Goal: Task Accomplishment & Management: Use online tool/utility

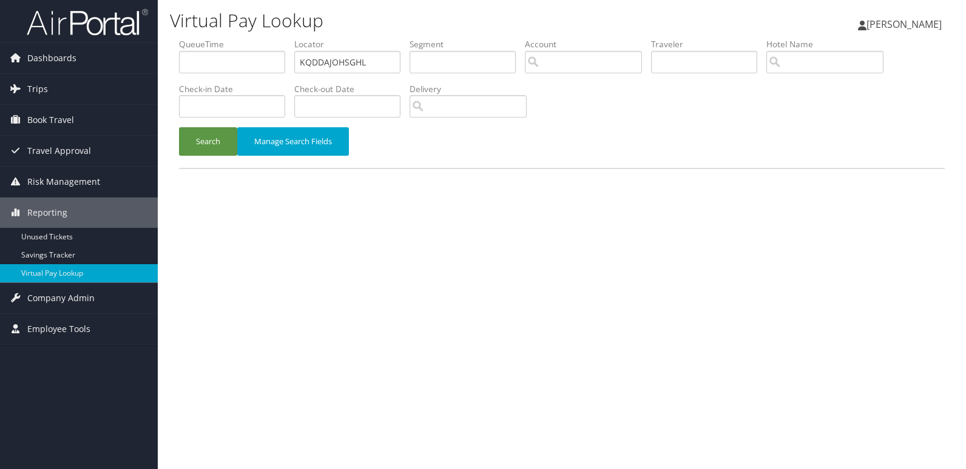
click at [375, 60] on input "KQDDAJOHSGHL" at bounding box center [347, 62] width 106 height 22
click at [375, 60] on input "OHSGHL" at bounding box center [347, 62] width 106 height 22
type input "OHSGHL"
click at [162, 147] on div "Virtual Pay Lookup Mack Bravo Mack Bravo My Settings Travel Agency Contacts Vie…" at bounding box center [562, 234] width 808 height 469
click at [189, 147] on button "Search" at bounding box center [208, 141] width 58 height 29
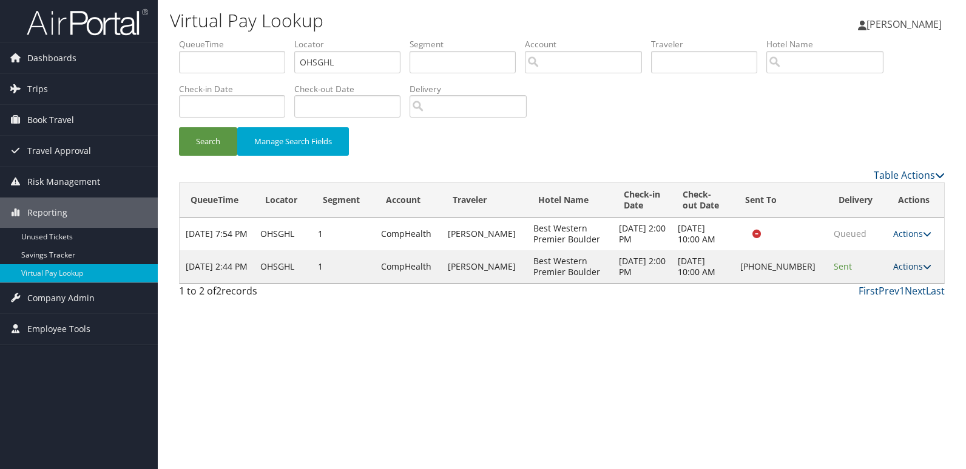
click at [904, 268] on link "Actions" at bounding box center [912, 267] width 38 height 12
click at [912, 301] on link "Logs" at bounding box center [871, 305] width 104 height 21
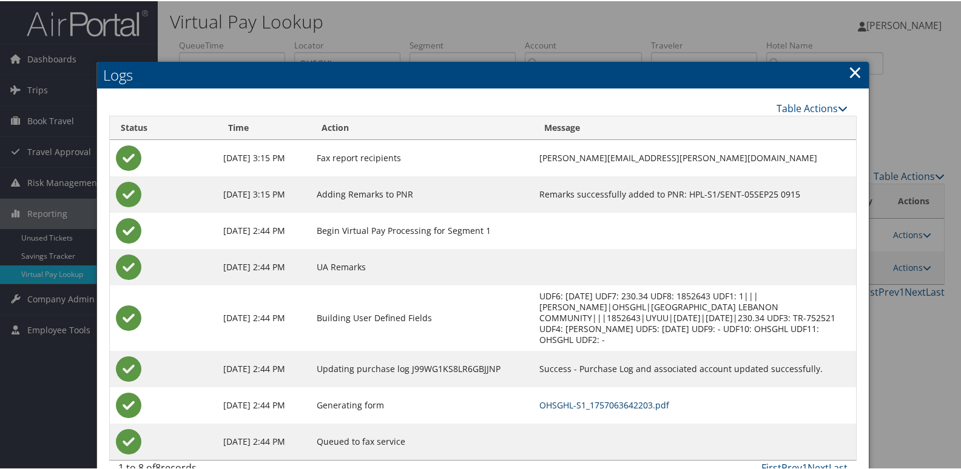
click at [618, 398] on link "OHSGHL-S1_1757063642203.pdf" at bounding box center [604, 404] width 130 height 12
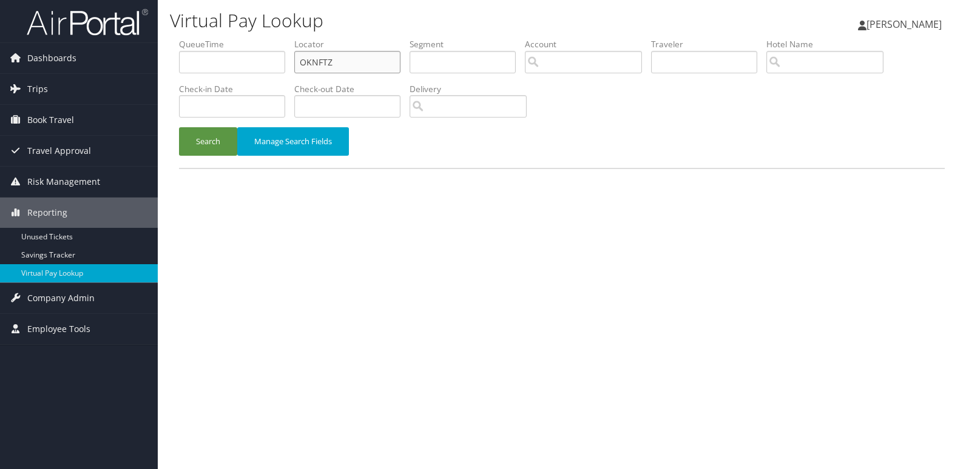
click at [390, 58] on input "OKNFTZ" at bounding box center [347, 62] width 106 height 22
paste input "SDVJXK"
type input "SDVJXK"
click at [211, 141] on button "Search" at bounding box center [208, 141] width 58 height 29
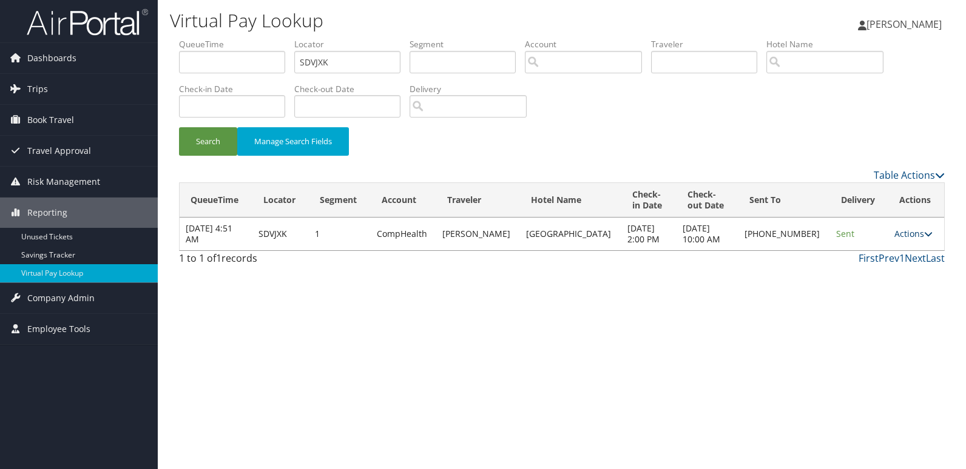
click at [901, 235] on link "Actions" at bounding box center [913, 234] width 38 height 12
click at [899, 263] on link "Logs" at bounding box center [871, 272] width 104 height 21
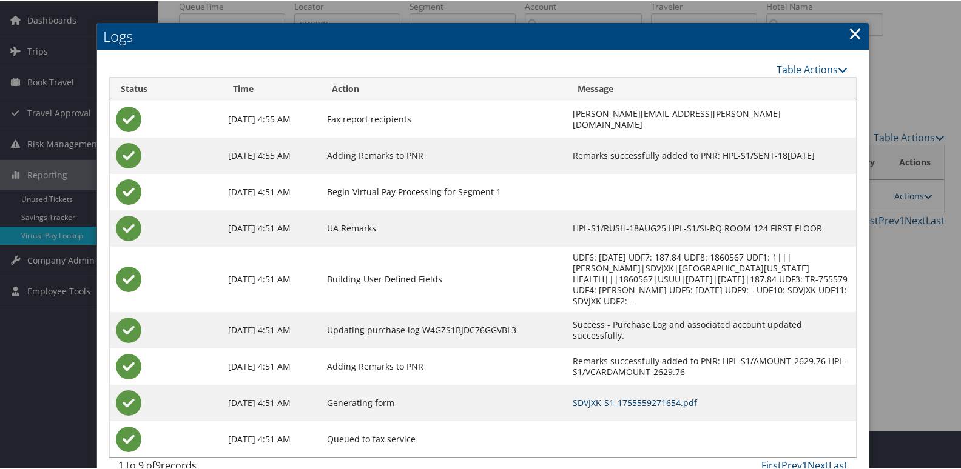
scroll to position [60, 0]
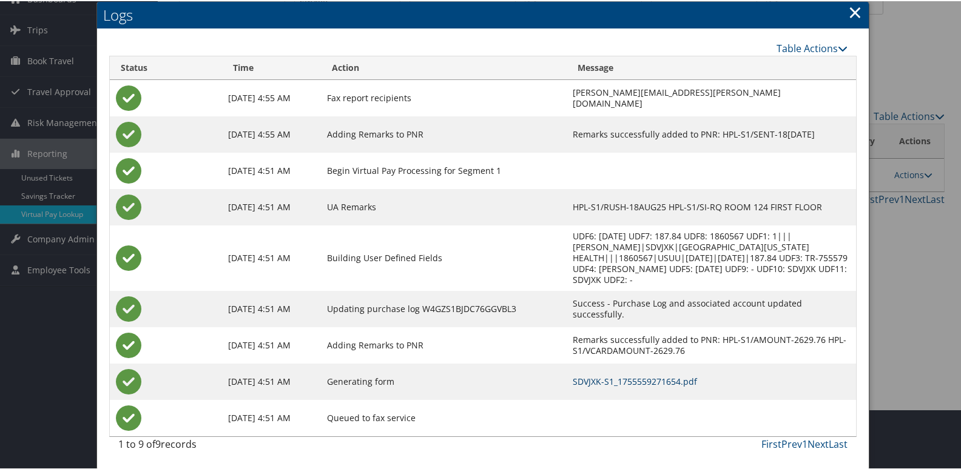
click at [646, 378] on link "SDVJXK-S1_1755559271654.pdf" at bounding box center [635, 381] width 124 height 12
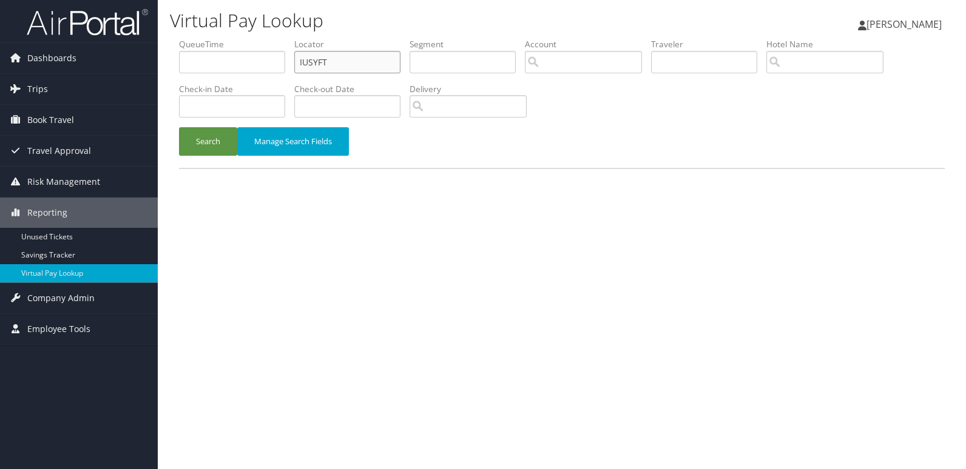
click at [352, 62] on input "IUSYFT" at bounding box center [347, 62] width 106 height 22
paste input "QKGJKX"
type input "QKGJKX"
click at [213, 140] on button "Search" at bounding box center [208, 141] width 58 height 29
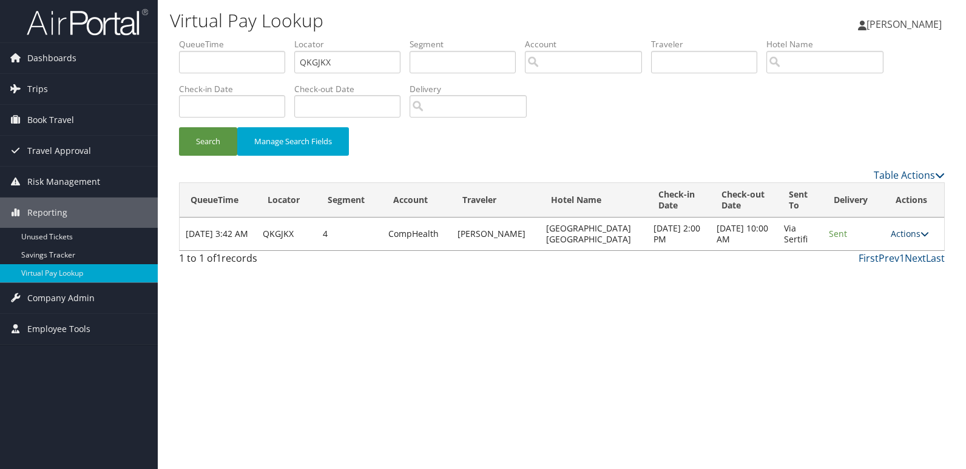
click at [907, 237] on link "Actions" at bounding box center [909, 234] width 38 height 12
click at [913, 266] on link "Logs" at bounding box center [885, 272] width 76 height 21
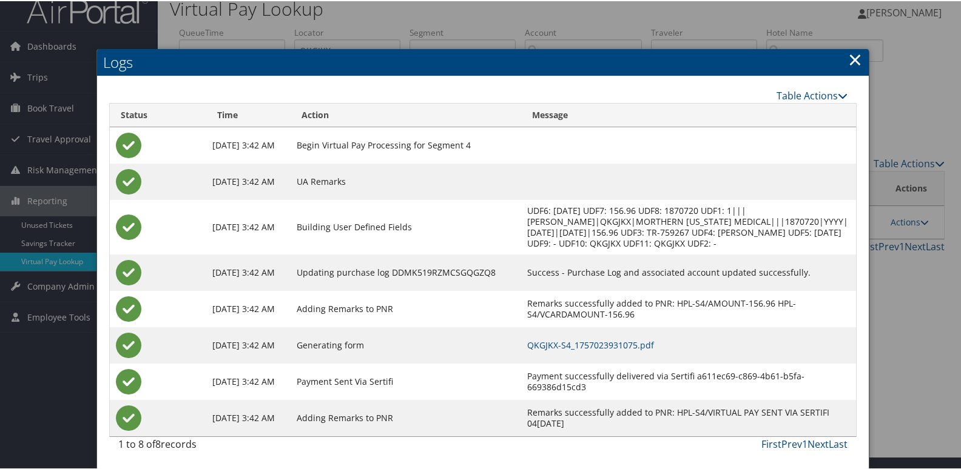
scroll to position [24, 0]
click at [654, 349] on link "QKGJKX-S4_1757023931075.pdf" at bounding box center [590, 344] width 127 height 12
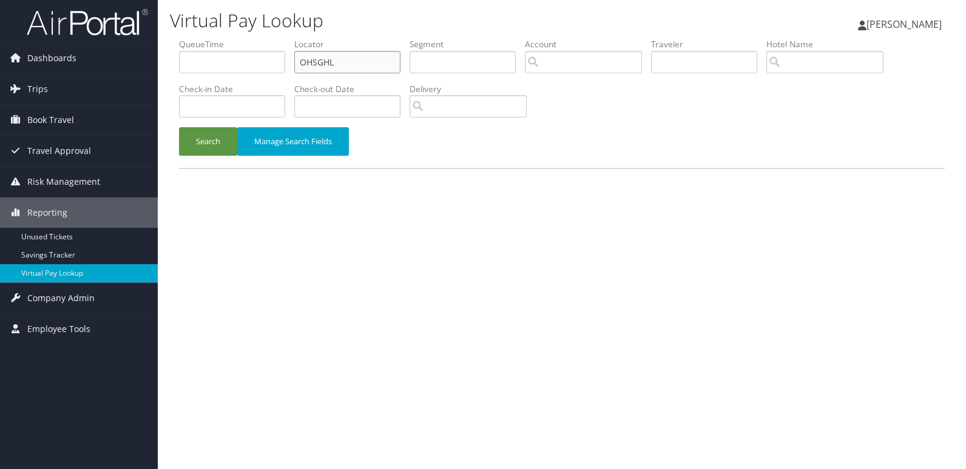
click at [354, 63] on input "OHSGHL" at bounding box center [347, 62] width 106 height 22
paste input "UBPRYB"
click at [208, 149] on button "Search" at bounding box center [208, 141] width 58 height 29
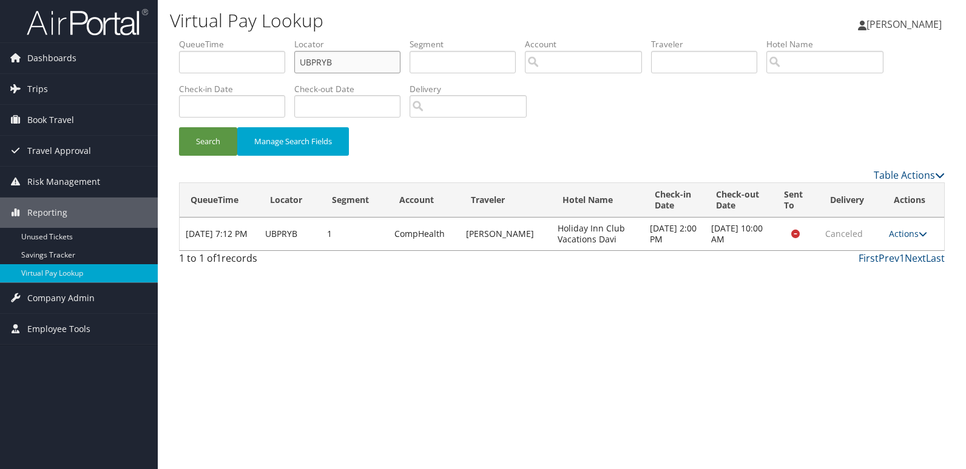
click at [354, 56] on input "UBPRYB" at bounding box center [347, 62] width 106 height 22
paste input "DRHAWK"
click at [354, 56] on input "DRHAWK" at bounding box center [347, 62] width 106 height 22
click at [227, 142] on button "Search" at bounding box center [208, 141] width 58 height 29
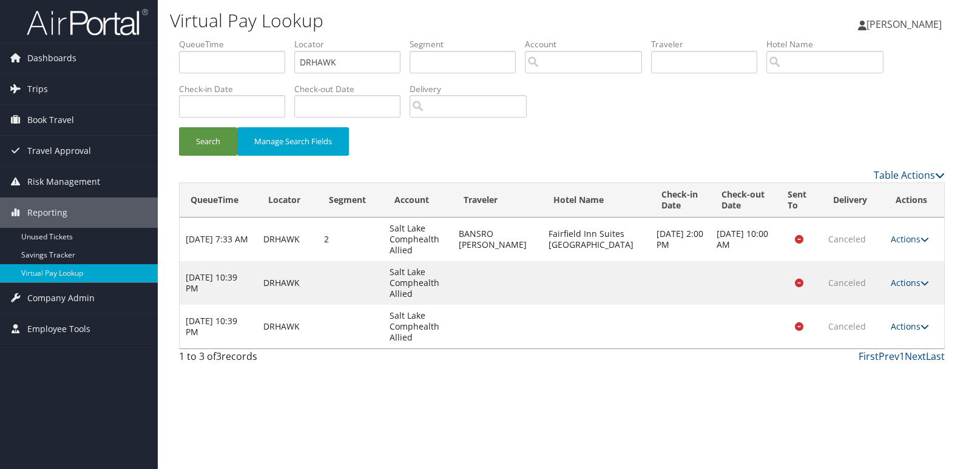
click at [904, 328] on link "Actions" at bounding box center [909, 327] width 38 height 12
click at [352, 60] on input "DRHAWK" at bounding box center [347, 62] width 106 height 22
paste input "KNVZFQ"
type input "KNVZFQ"
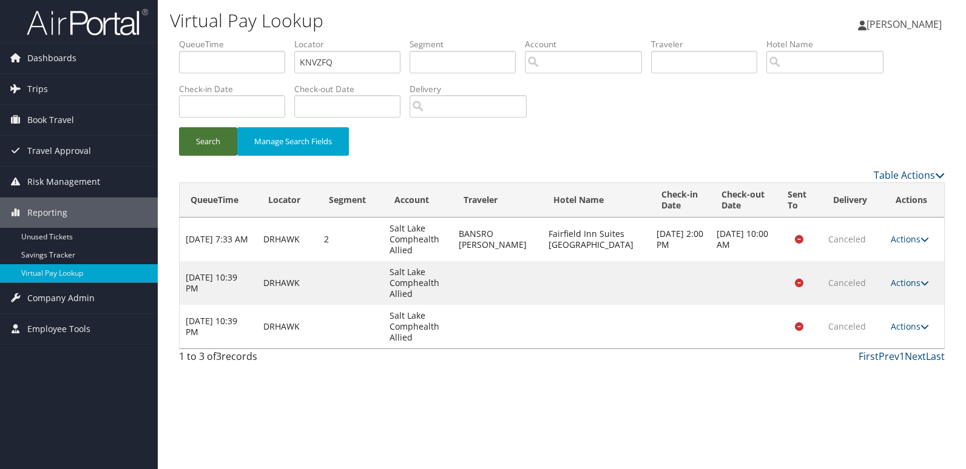
click at [206, 144] on button "Search" at bounding box center [208, 141] width 58 height 29
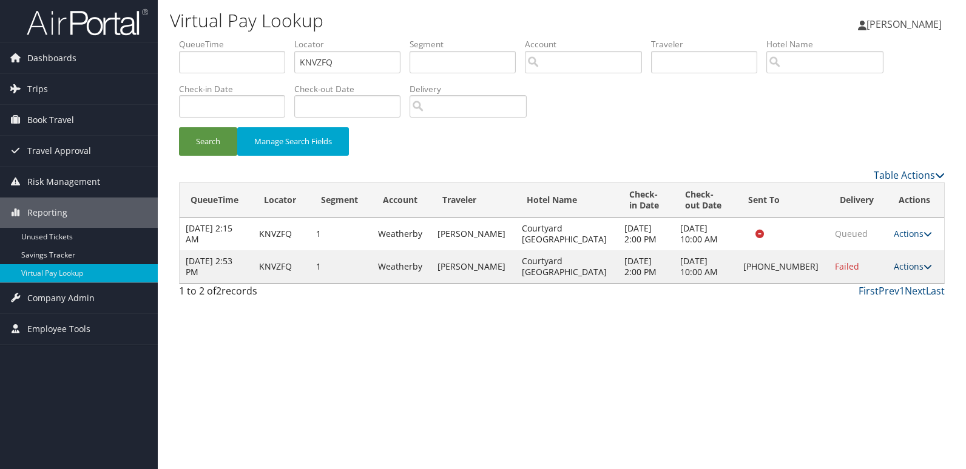
click at [899, 272] on link "Actions" at bounding box center [912, 267] width 38 height 12
click at [887, 306] on link "Logs" at bounding box center [871, 310] width 104 height 21
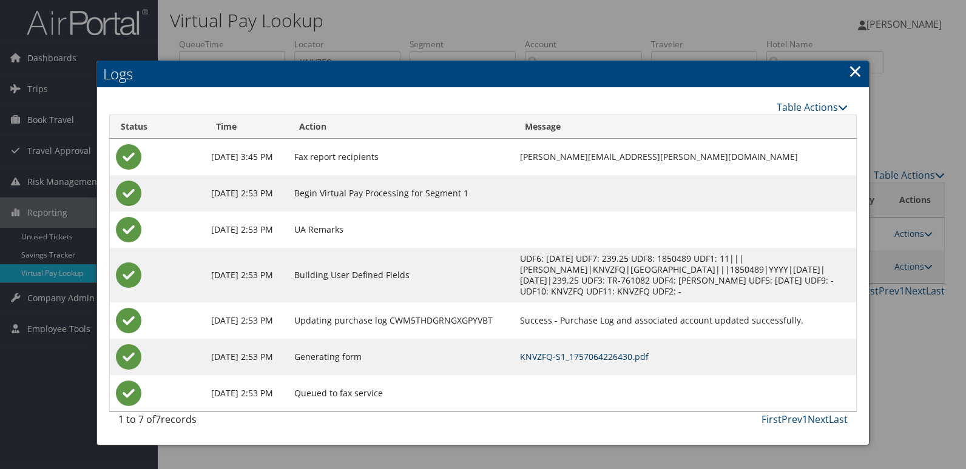
click at [614, 358] on link "KNVZFQ-S1_1757064226430.pdf" at bounding box center [584, 357] width 129 height 12
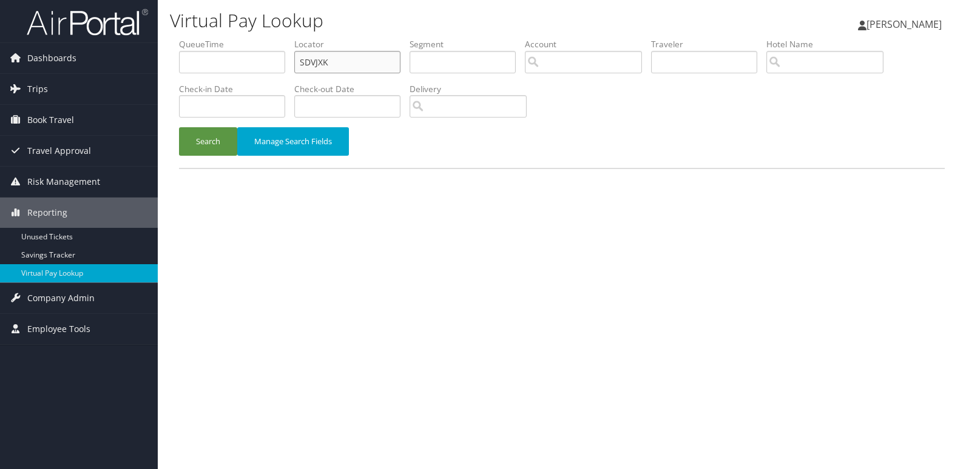
click at [355, 57] on input "SDVJXK" at bounding box center [347, 62] width 106 height 22
paste input "CQBRLG"
type input "CQBRLG"
click at [212, 137] on button "Search" at bounding box center [208, 141] width 58 height 29
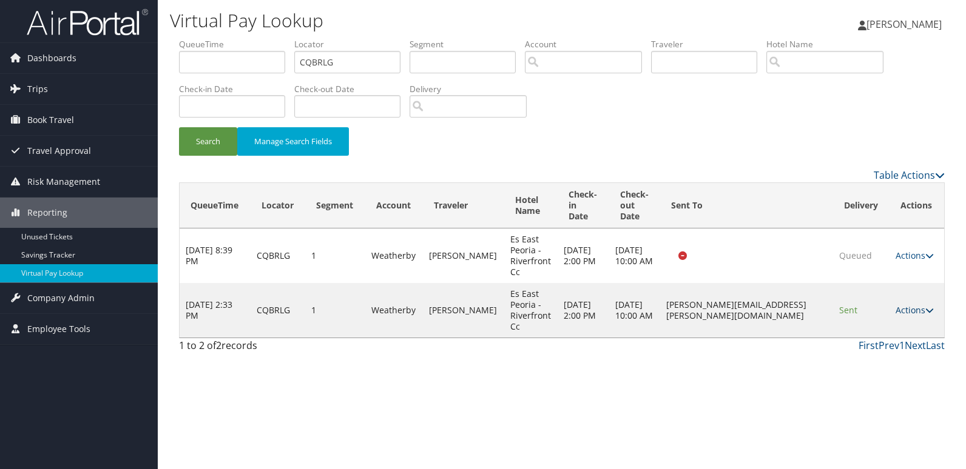
click at [927, 311] on icon at bounding box center [929, 310] width 8 height 8
click at [902, 341] on link "Logs" at bounding box center [893, 348] width 76 height 21
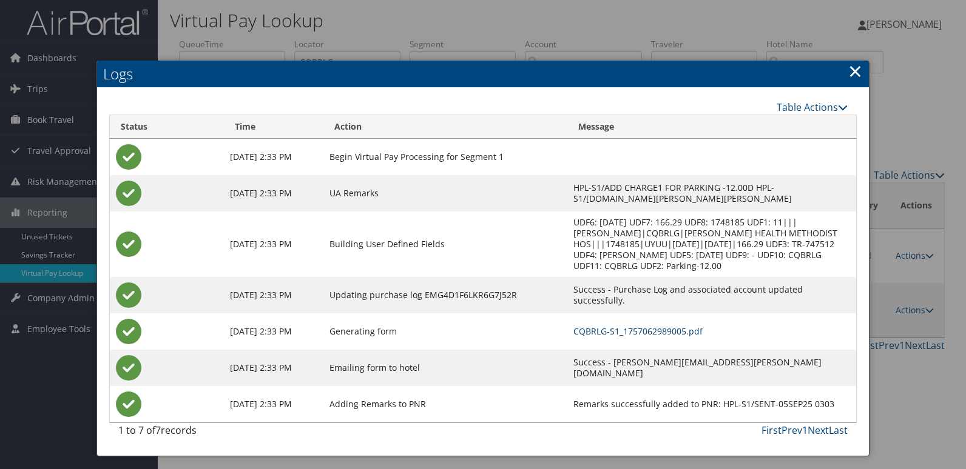
click at [587, 326] on link "CQBRLG-S1_1757062989005.pdf" at bounding box center [637, 332] width 129 height 12
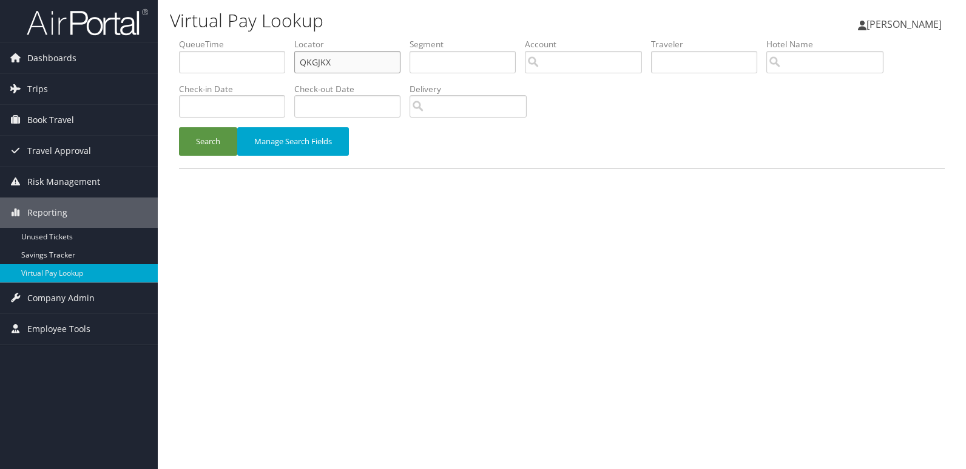
click at [359, 62] on input "QKGJKX" at bounding box center [347, 62] width 106 height 22
paste input "CMQOPQ"
type input "CMQOPQ"
click at [221, 141] on button "Search" at bounding box center [208, 141] width 58 height 29
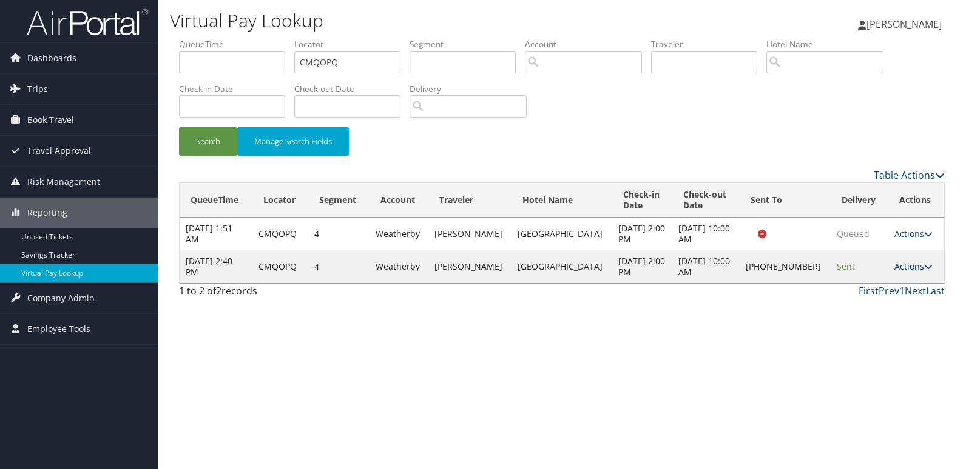
click at [900, 269] on link "Actions" at bounding box center [913, 267] width 38 height 12
click at [907, 299] on link "Logs" at bounding box center [871, 305] width 104 height 21
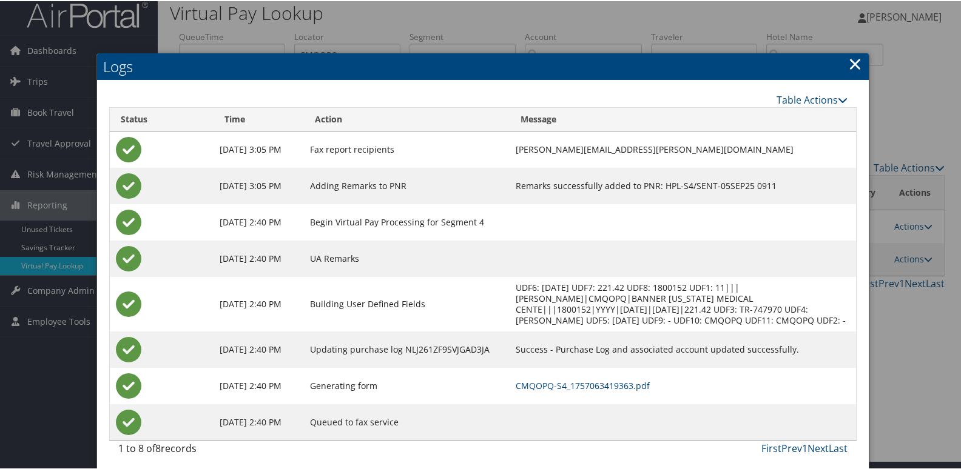
scroll to position [13, 0]
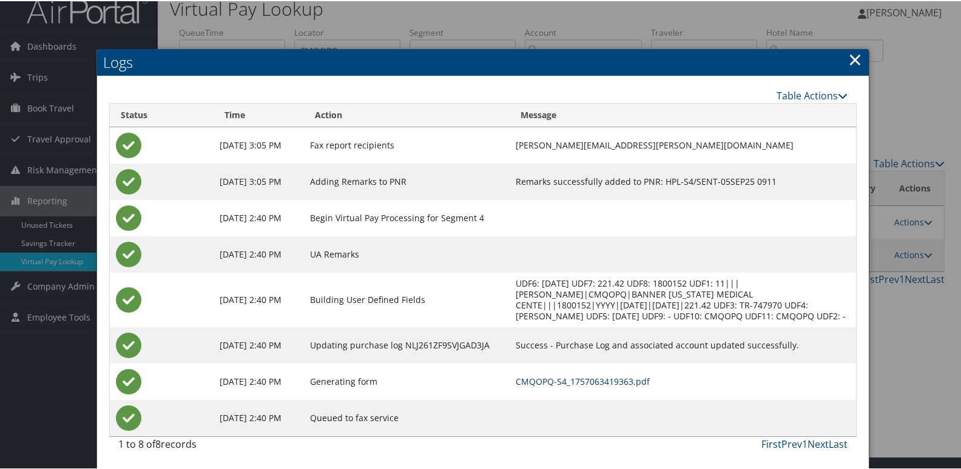
drag, startPoint x: 625, startPoint y: 379, endPoint x: 515, endPoint y: 284, distance: 145.8
click at [625, 379] on link "CMQOPQ-S4_1757063419363.pdf" at bounding box center [583, 381] width 134 height 12
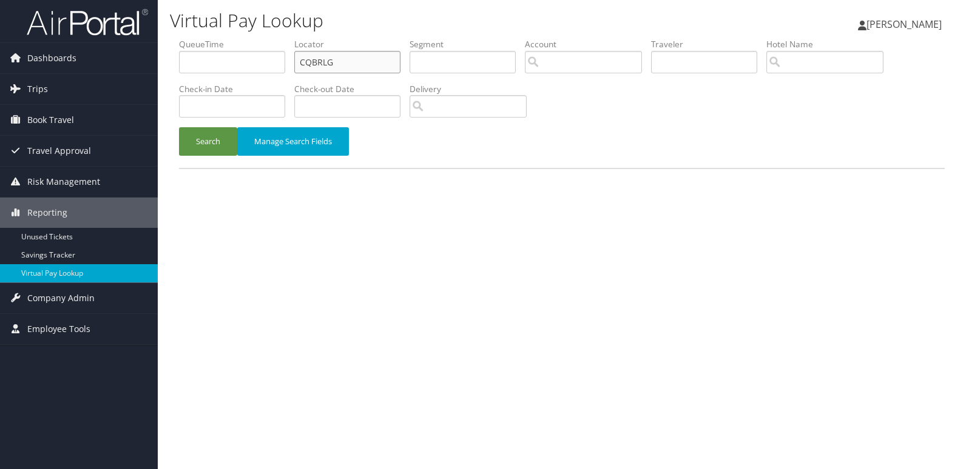
click at [364, 64] on input "CQBRLG" at bounding box center [347, 62] width 106 height 22
paste input "AJCVC"
type input "CAJCVC"
drag, startPoint x: 206, startPoint y: 146, endPoint x: 443, endPoint y: 2, distance: 277.3
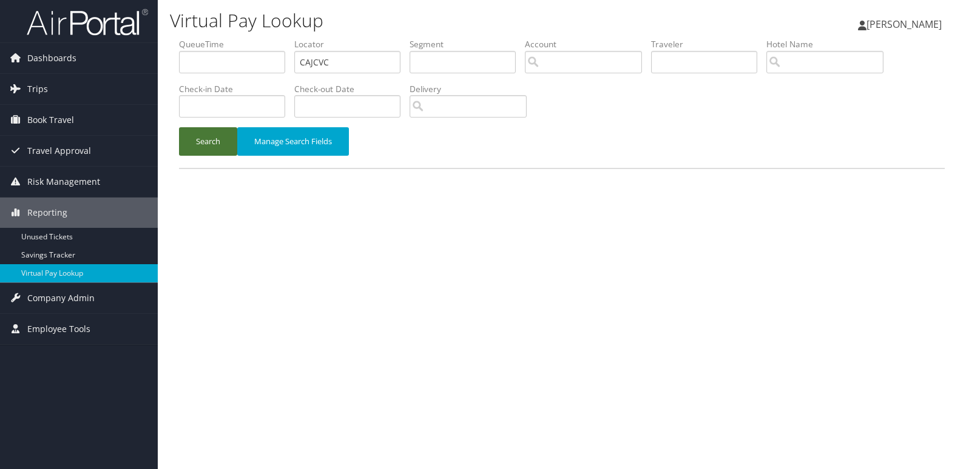
click at [208, 146] on button "Search" at bounding box center [208, 141] width 58 height 29
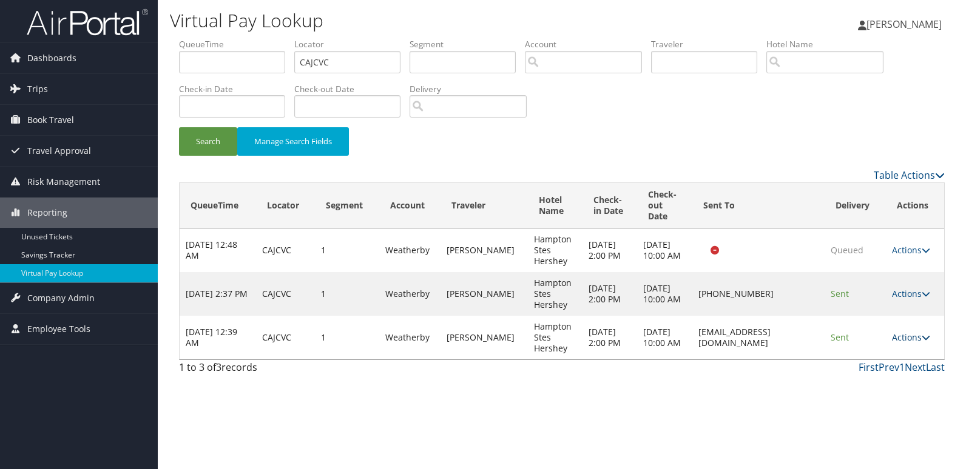
click at [893, 338] on link "Actions" at bounding box center [911, 338] width 38 height 12
click at [900, 374] on link "Logs" at bounding box center [889, 376] width 76 height 21
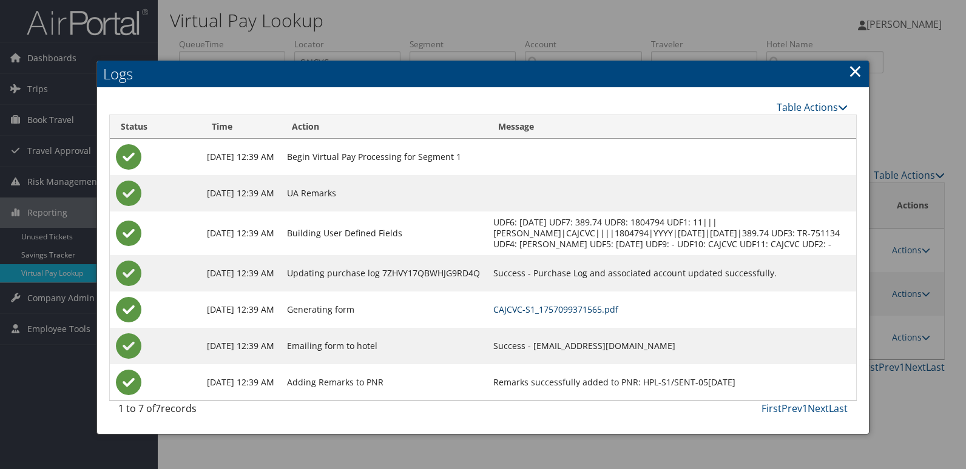
click at [618, 315] on link "CAJCVC-S1_1757099371565.pdf" at bounding box center [555, 310] width 125 height 12
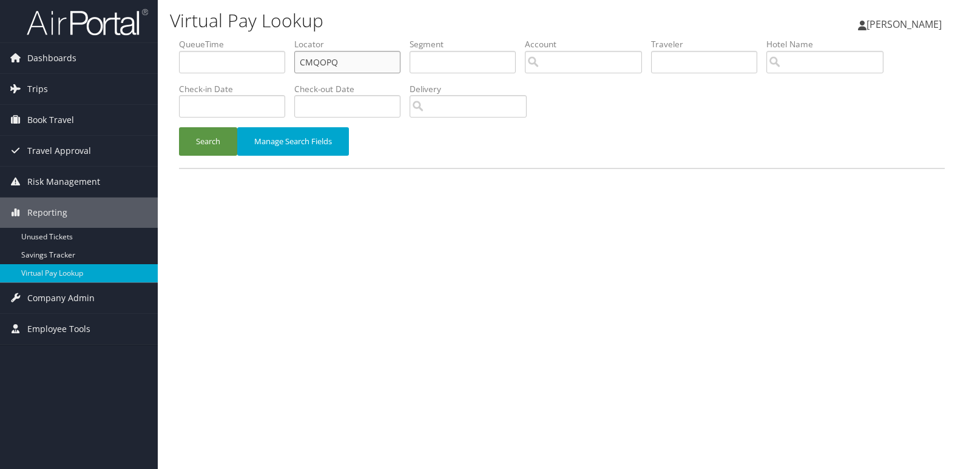
click at [366, 62] on input "CMQOPQ" at bounding box center [347, 62] width 106 height 22
paste input "LNTGLC"
type input "LNTGLC"
click at [221, 136] on button "Search" at bounding box center [208, 141] width 58 height 29
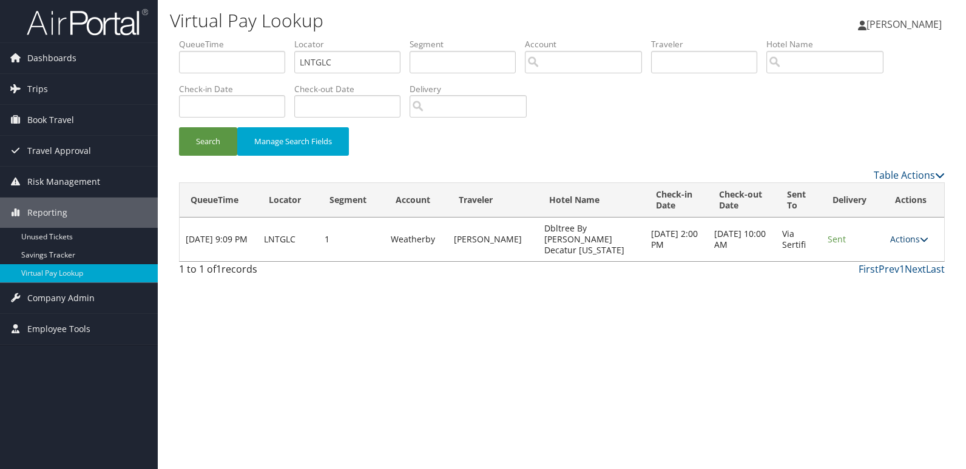
click at [898, 235] on link "Actions" at bounding box center [909, 240] width 38 height 12
click at [921, 271] on link "Logs" at bounding box center [885, 272] width 76 height 21
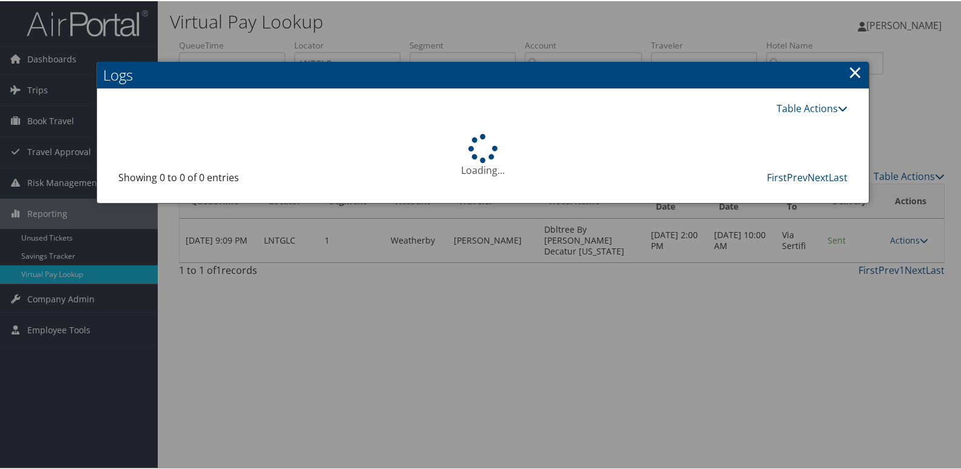
scroll to position [13, 0]
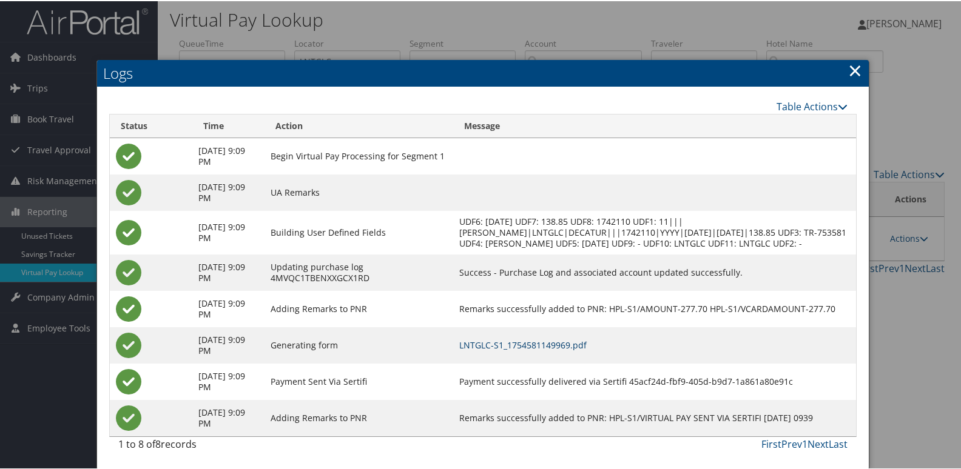
drag, startPoint x: 588, startPoint y: 345, endPoint x: 483, endPoint y: 223, distance: 160.0
click at [587, 345] on link "LNTGLC-S1_1754581149969.pdf" at bounding box center [522, 344] width 127 height 12
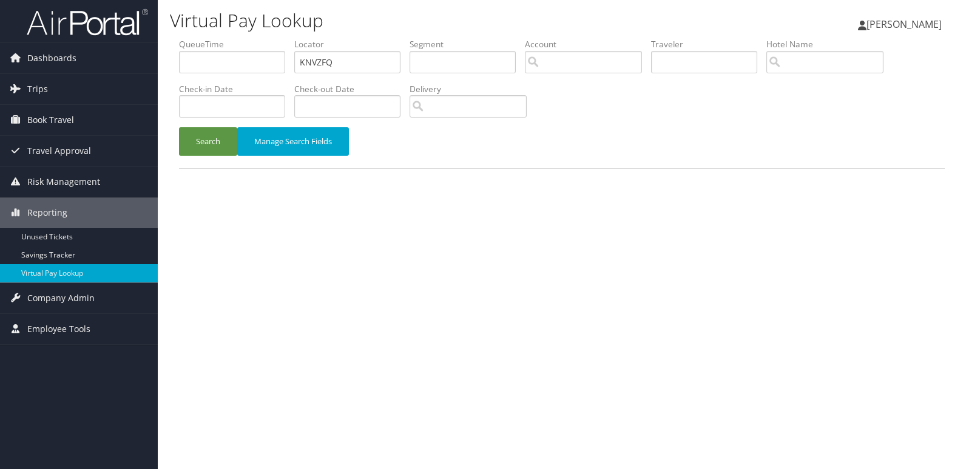
click at [371, 61] on input "KNVZFQ" at bounding box center [347, 62] width 106 height 22
drag, startPoint x: 365, startPoint y: 64, endPoint x: 226, endPoint y: 93, distance: 141.9
click at [250, 38] on ul "QueueTime Locator TR-749682 Segment Account Traveler Hotel Name Check-in Date C…" at bounding box center [561, 38] width 765 height 0
paste input "LDLFSA"
type input "LDLFSA"
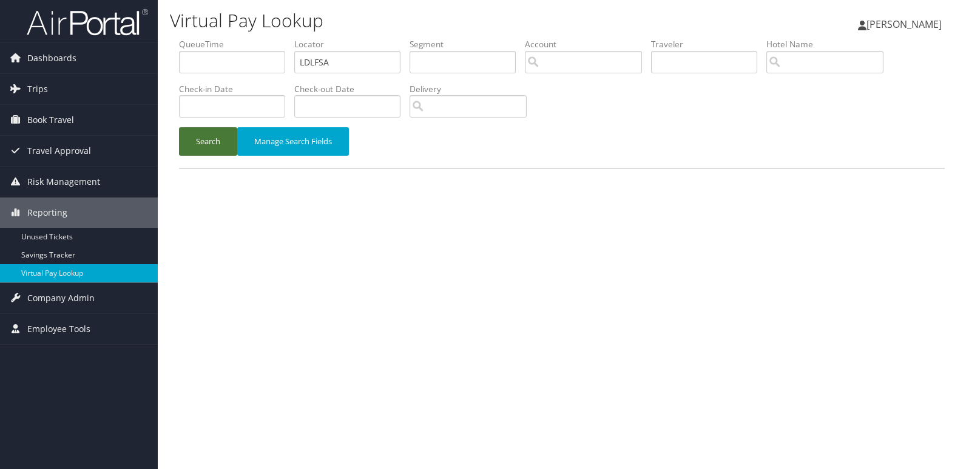
click at [199, 144] on button "Search" at bounding box center [208, 141] width 58 height 29
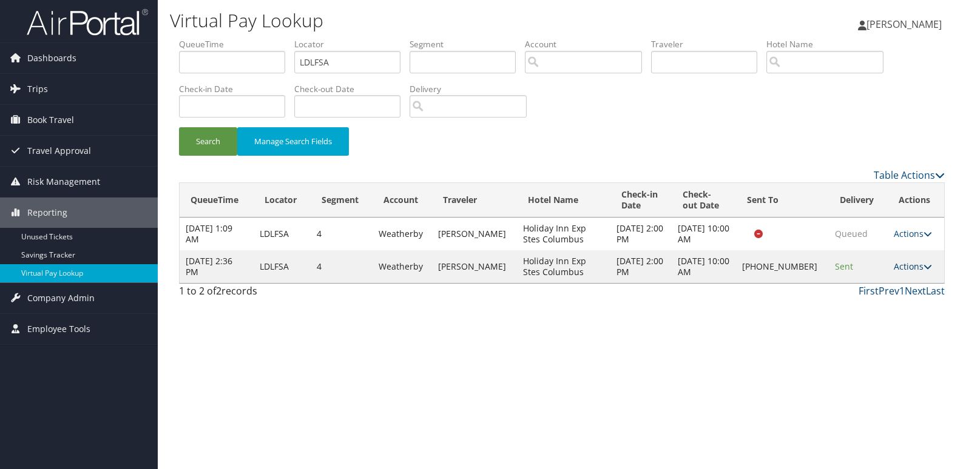
click at [903, 264] on link "Actions" at bounding box center [912, 267] width 38 height 12
click at [884, 297] on link "Logs" at bounding box center [873, 305] width 104 height 21
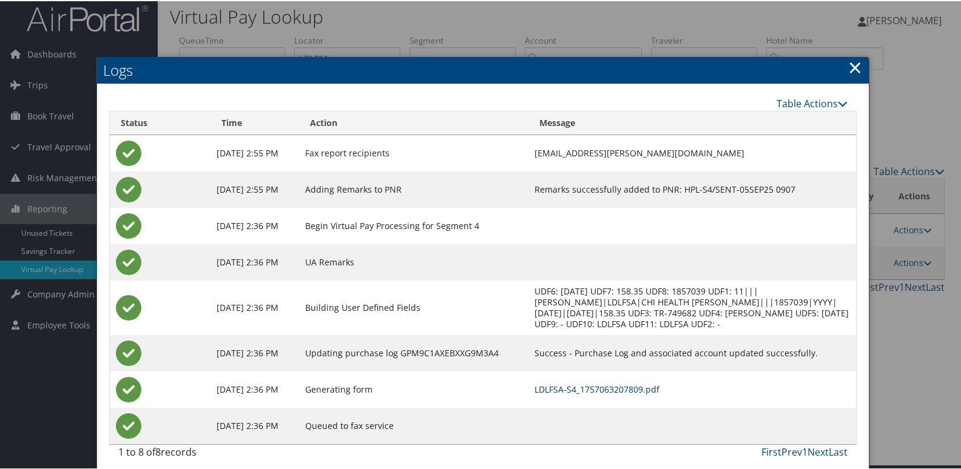
scroll to position [13, 0]
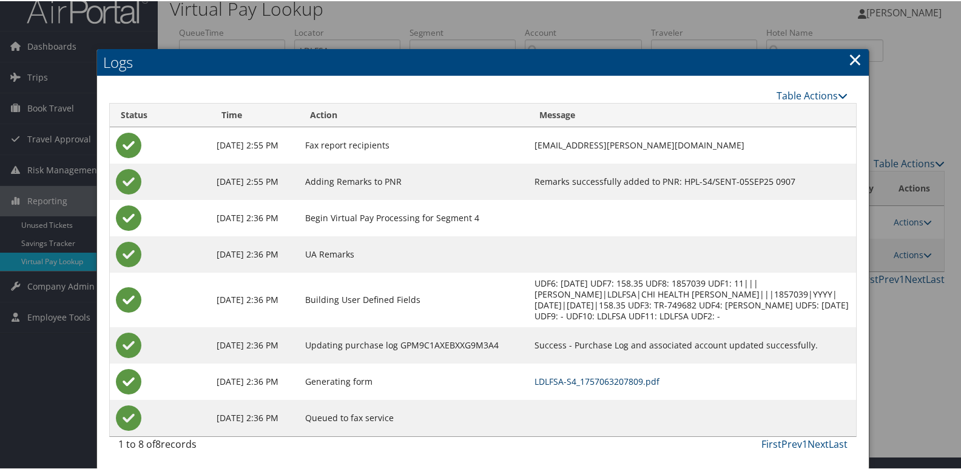
click at [659, 385] on link "LDLFSA-S4_1757063207809.pdf" at bounding box center [596, 381] width 125 height 12
